Goal: Task Accomplishment & Management: Manage account settings

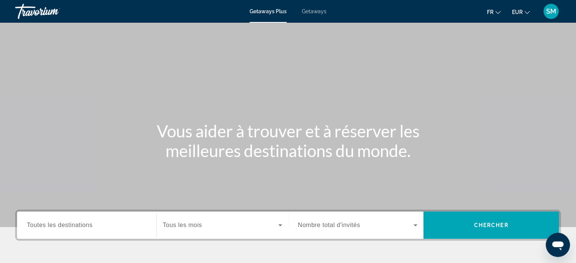
click at [555, 11] on span "SM" at bounding box center [551, 12] width 10 height 8
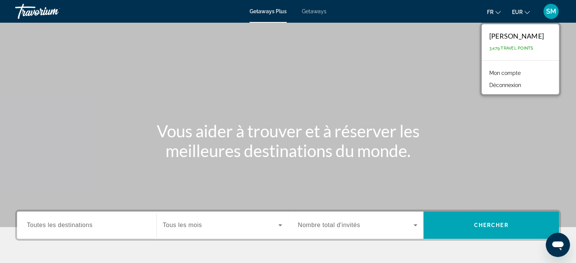
click at [509, 72] on link "Mon compte" at bounding box center [504, 73] width 39 height 10
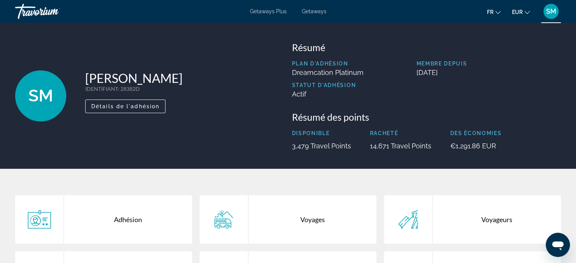
click at [314, 218] on div "Voyages" at bounding box center [312, 219] width 128 height 48
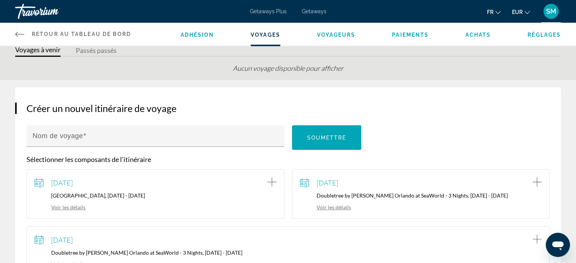
scroll to position [38, 0]
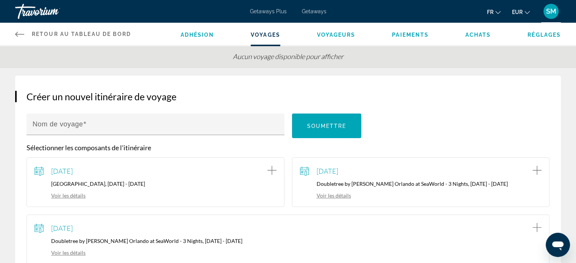
click at [339, 195] on link "Voir les détails" at bounding box center [325, 195] width 51 height 6
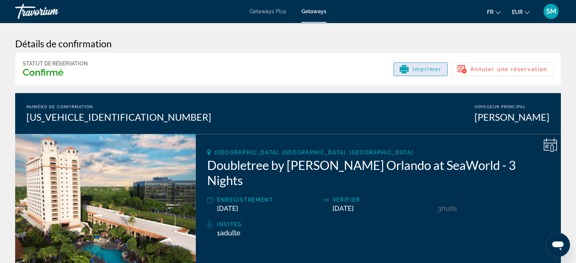
click at [427, 69] on span "Imprimer" at bounding box center [426, 69] width 29 height 6
click at [548, 15] on div "SM" at bounding box center [550, 11] width 15 height 15
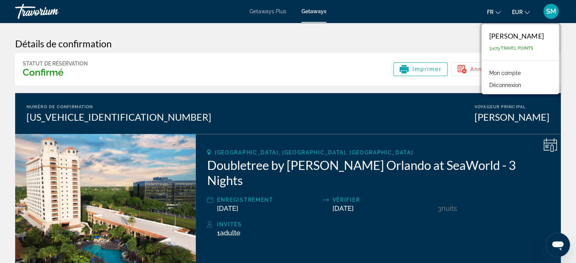
click at [509, 74] on link "Mon compte" at bounding box center [504, 73] width 39 height 10
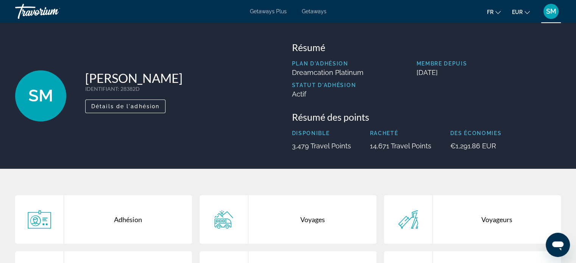
click at [312, 221] on div "Voyages" at bounding box center [312, 219] width 128 height 48
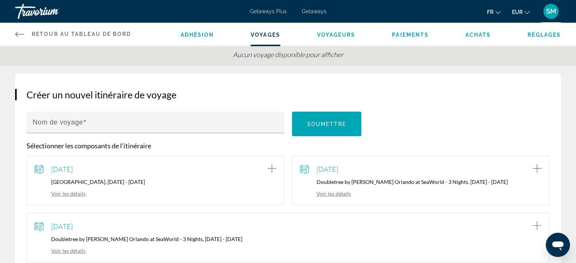
scroll to position [114, 0]
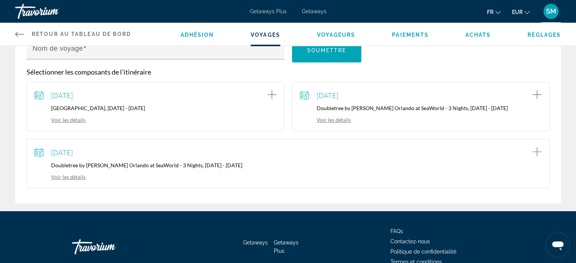
click at [67, 176] on link "Voir les détails" at bounding box center [59, 177] width 51 height 6
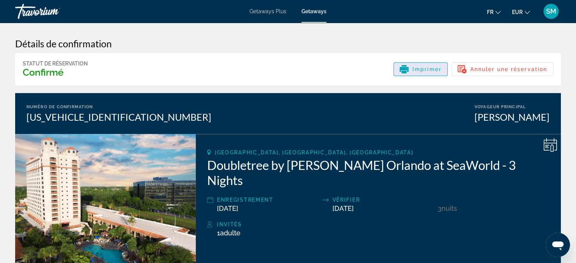
click at [422, 69] on span "Imprimer" at bounding box center [426, 69] width 29 height 6
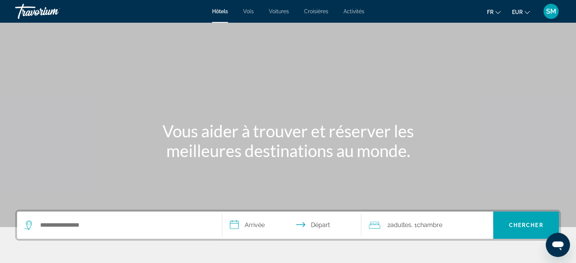
click at [553, 10] on span "SM" at bounding box center [551, 12] width 10 height 8
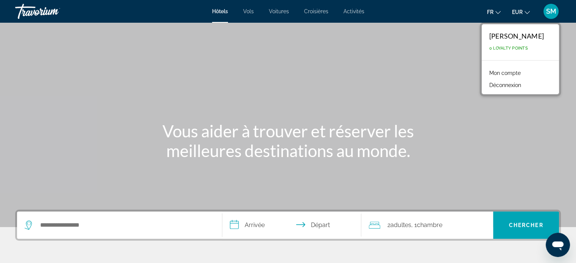
click at [509, 70] on link "Mon compte" at bounding box center [504, 73] width 39 height 10
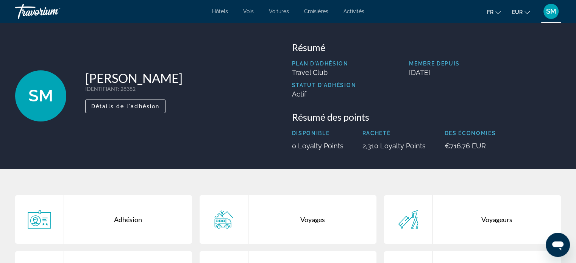
click at [313, 221] on div "Voyages" at bounding box center [312, 219] width 128 height 48
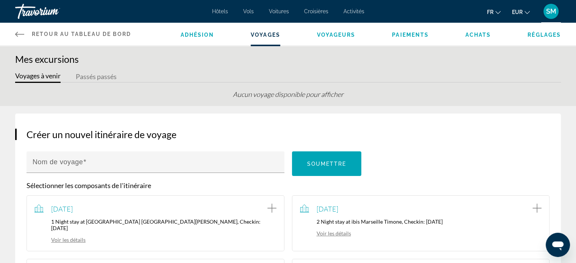
click at [89, 76] on button "Passés passés" at bounding box center [96, 77] width 41 height 12
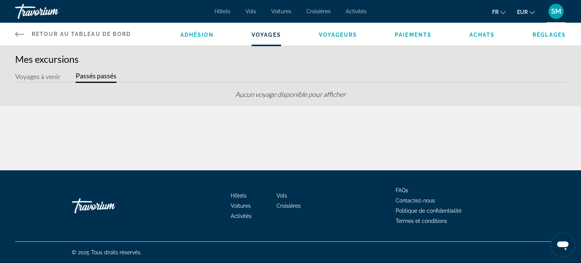
click at [36, 77] on button "Voyages à venir" at bounding box center [37, 77] width 45 height 12
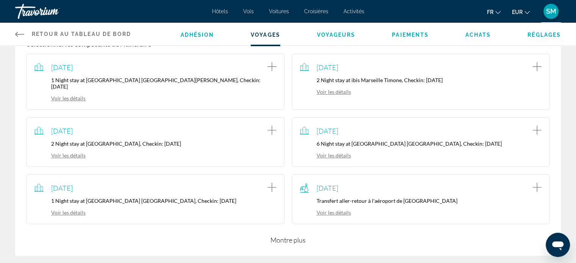
scroll to position [227, 0]
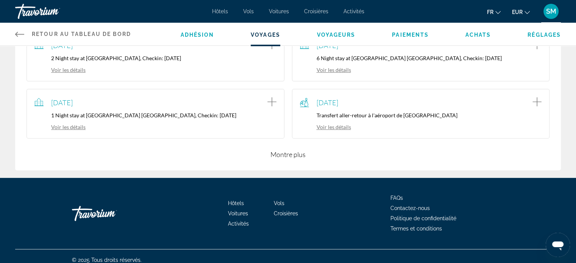
click at [279, 150] on button "Montre plus" at bounding box center [287, 154] width 35 height 9
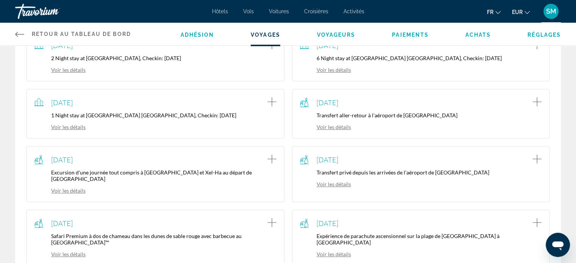
scroll to position [411, 0]
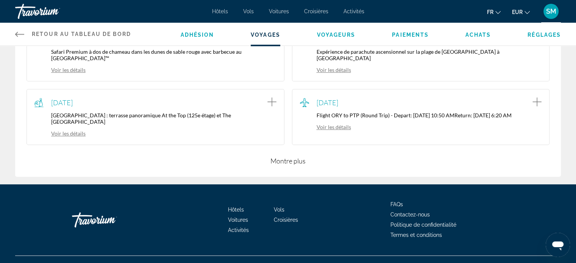
click at [281, 156] on button "Montre plus" at bounding box center [287, 160] width 35 height 9
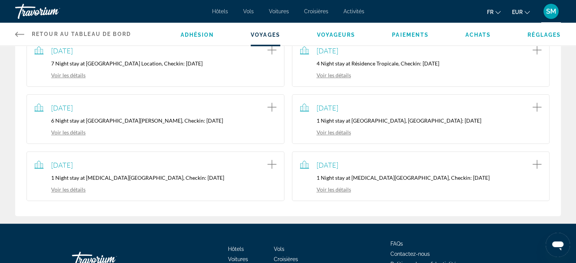
scroll to position [566, 0]
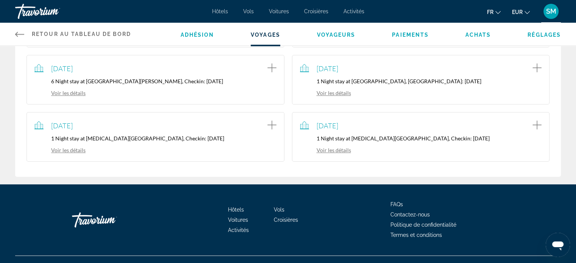
click at [68, 147] on link "Voir les détails" at bounding box center [59, 150] width 51 height 6
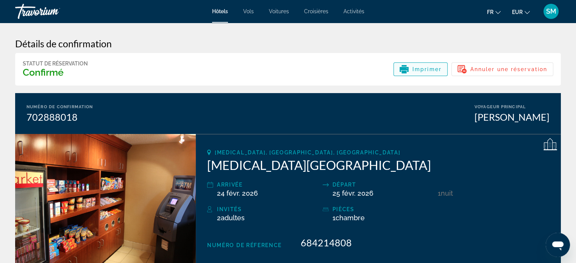
click at [425, 68] on span "Imprimer" at bounding box center [426, 69] width 29 height 6
click at [551, 12] on span "SM" at bounding box center [551, 12] width 10 height 8
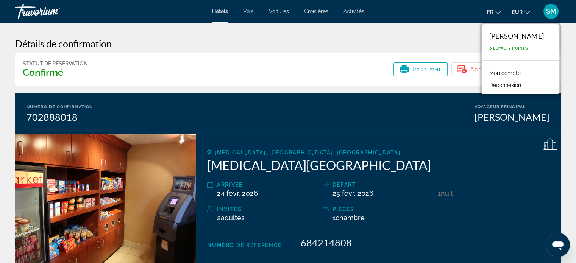
click at [502, 74] on link "Mon compte" at bounding box center [504, 73] width 39 height 10
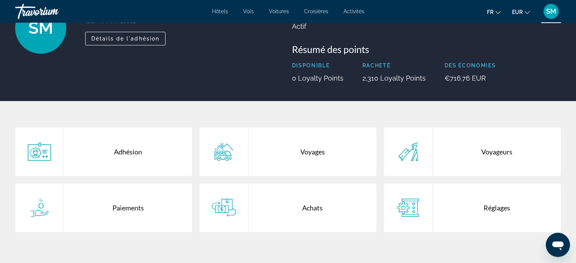
scroll to position [163, 0]
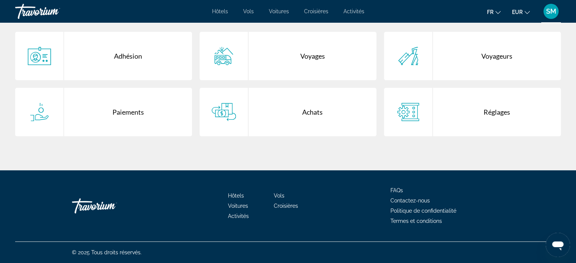
click at [295, 59] on div "Voyages" at bounding box center [312, 56] width 128 height 48
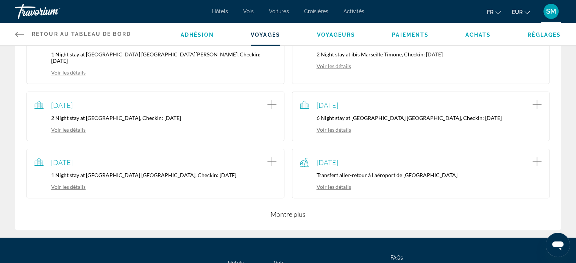
scroll to position [227, 0]
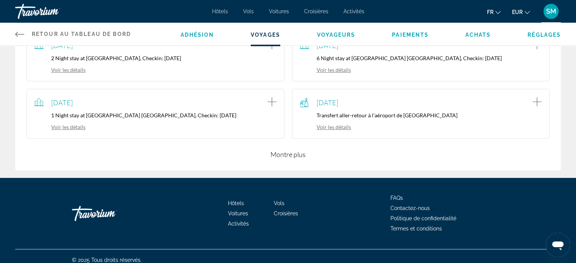
click at [294, 150] on button "Montre plus" at bounding box center [287, 154] width 35 height 9
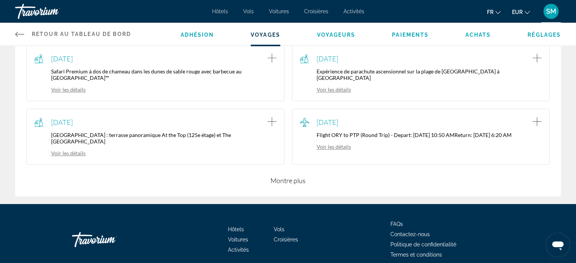
scroll to position [411, 0]
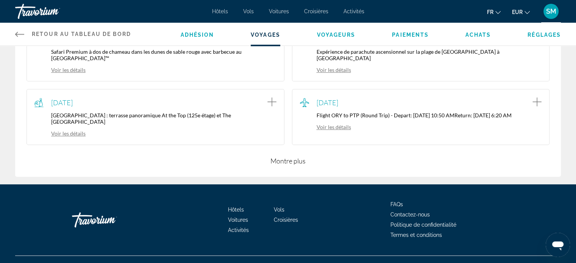
click at [293, 156] on button "Montre plus" at bounding box center [287, 160] width 35 height 9
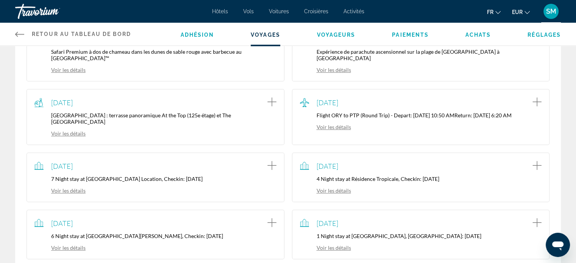
scroll to position [566, 0]
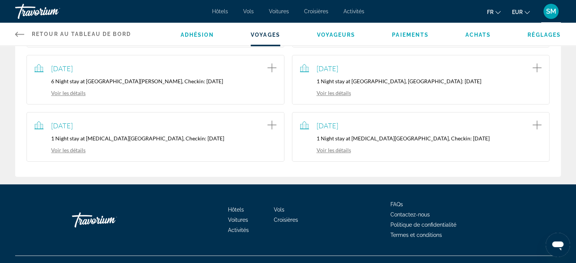
click at [334, 147] on link "Voir les détails" at bounding box center [325, 150] width 51 height 6
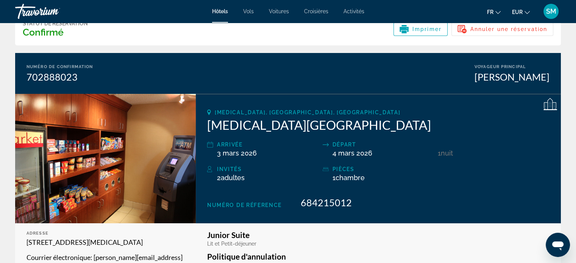
scroll to position [38, 0]
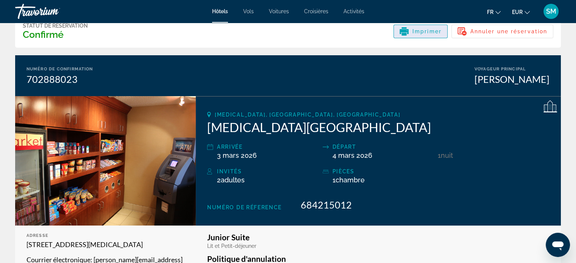
click at [428, 34] on span "Imprimer" at bounding box center [426, 31] width 29 height 6
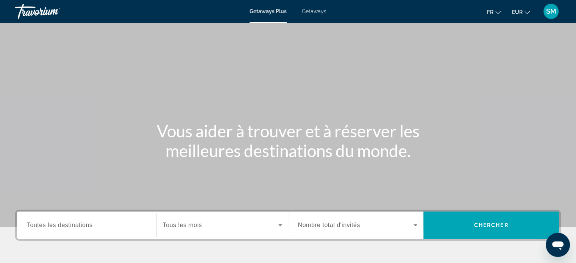
click at [307, 12] on span "Getaways" at bounding box center [314, 11] width 25 height 6
click at [551, 11] on span "SM" at bounding box center [551, 12] width 10 height 8
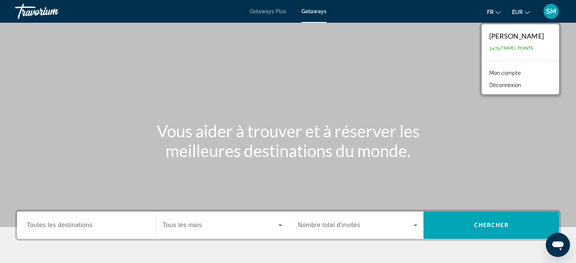
click at [507, 72] on link "Mon compte" at bounding box center [504, 73] width 39 height 10
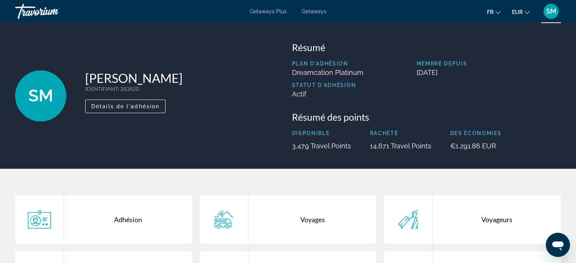
scroll to position [151, 0]
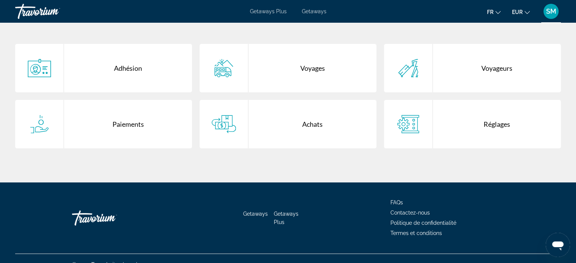
click at [308, 69] on div "Voyages" at bounding box center [312, 68] width 128 height 48
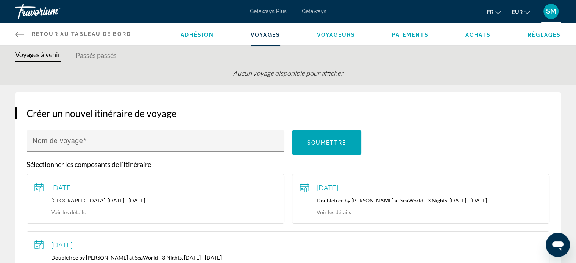
scroll to position [114, 0]
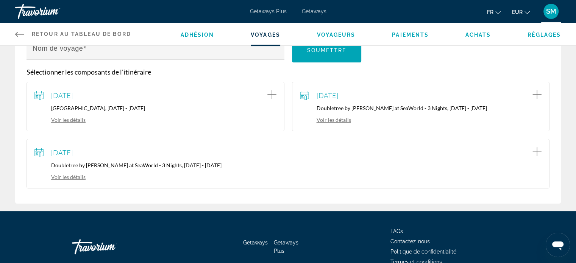
click at [330, 120] on link "Voir les détails" at bounding box center [325, 120] width 51 height 6
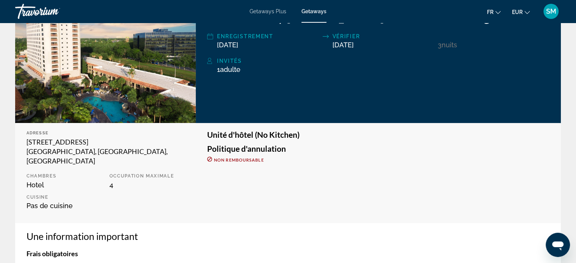
scroll to position [114, 0]
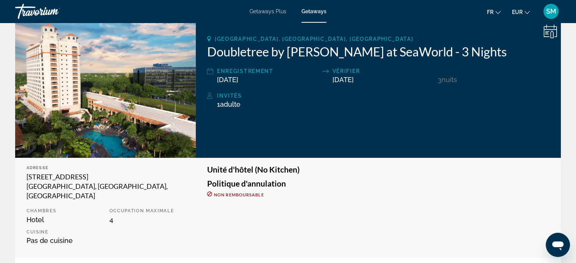
click at [553, 10] on span "SM" at bounding box center [551, 12] width 10 height 8
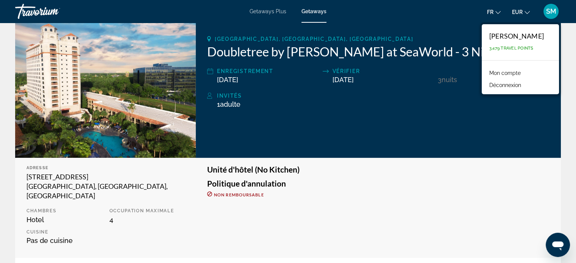
click at [516, 71] on link "Mon compte" at bounding box center [504, 73] width 39 height 10
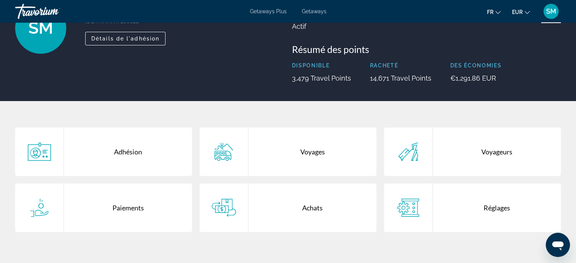
scroll to position [114, 0]
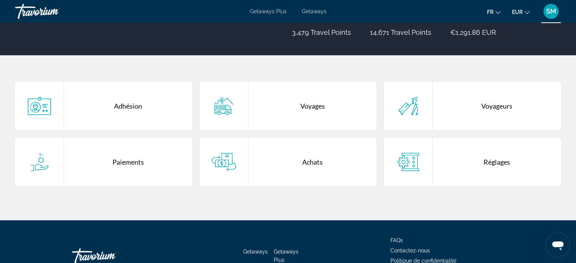
click at [117, 165] on div "Paiements" at bounding box center [128, 162] width 128 height 48
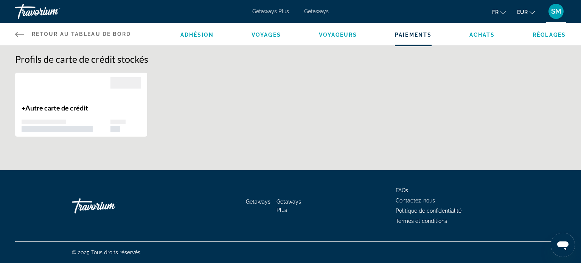
click at [502, 97] on div "+ Autre carte de crédit" at bounding box center [290, 108] width 559 height 72
click at [409, 35] on span "Paiements" at bounding box center [413, 35] width 37 height 6
click at [483, 34] on span "Achats" at bounding box center [483, 35] width 26 height 6
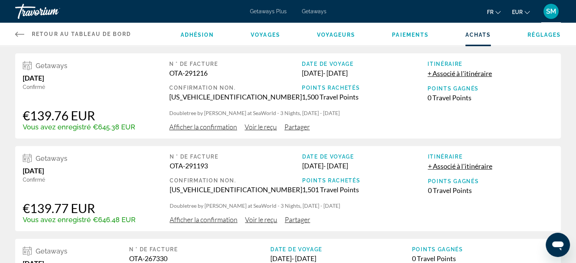
click at [263, 35] on span "Voyages" at bounding box center [266, 35] width 30 height 6
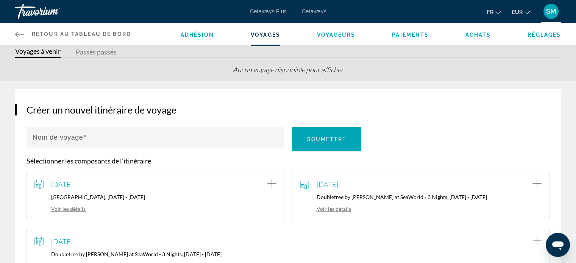
scroll to position [38, 0]
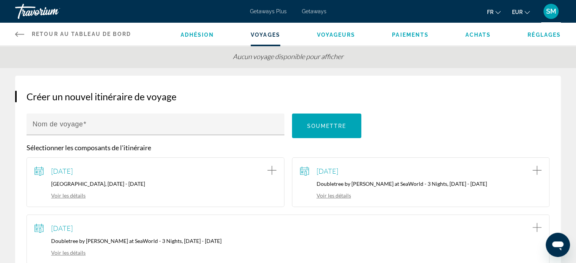
click at [64, 252] on link "Voir les détails" at bounding box center [59, 252] width 51 height 6
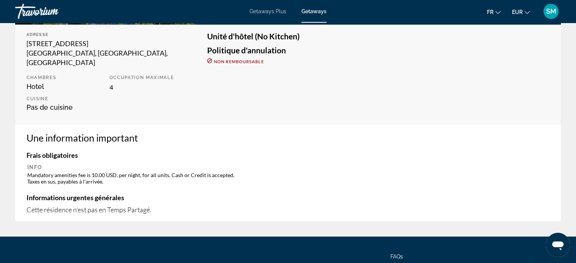
scroll to position [151, 0]
